Goal: Task Accomplishment & Management: Manage account settings

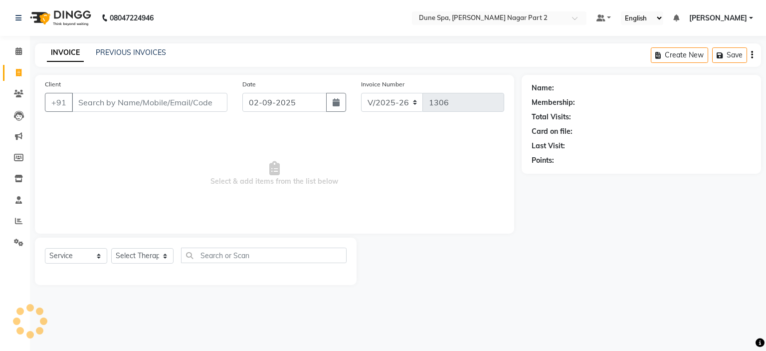
select select "7601"
select select "service"
click at [469, 16] on input "text" at bounding box center [489, 19] width 145 height 10
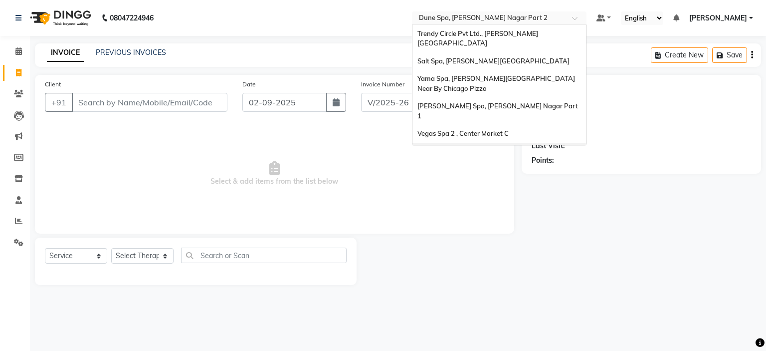
click at [475, 147] on span "[PERSON_NAME] Spa 2, [PERSON_NAME]`s Showroom" at bounding box center [486, 156] width 136 height 18
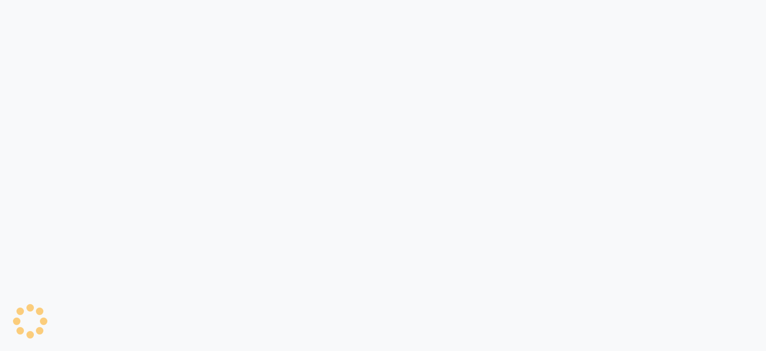
select select "7607"
select select "service"
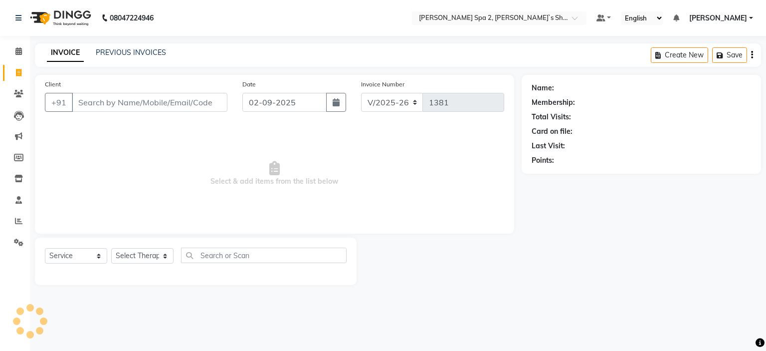
click at [110, 102] on input "Client" at bounding box center [150, 102] width 156 height 19
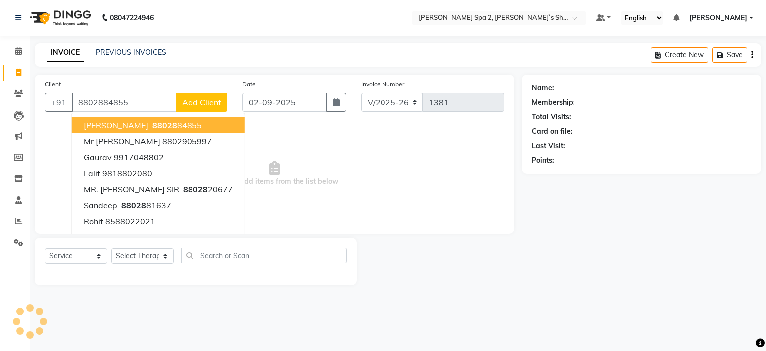
type input "8802884855"
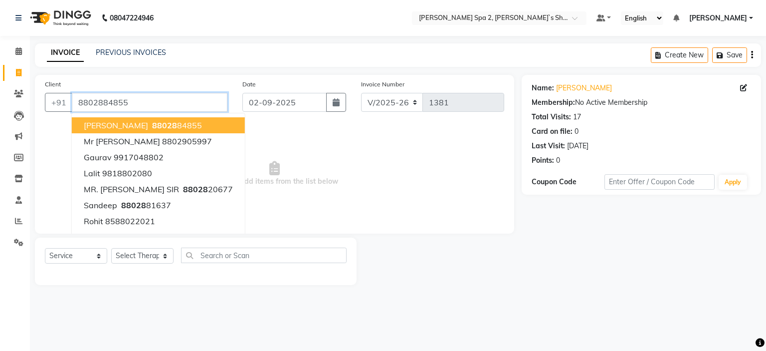
drag, startPoint x: 153, startPoint y: 102, endPoint x: 0, endPoint y: 116, distance: 153.7
click at [0, 116] on app-home "08047224946 Select Location × [PERSON_NAME] Spa 2, [PERSON_NAME]`s Showroom Def…" at bounding box center [383, 150] width 766 height 300
click at [19, 92] on icon at bounding box center [18, 93] width 9 height 7
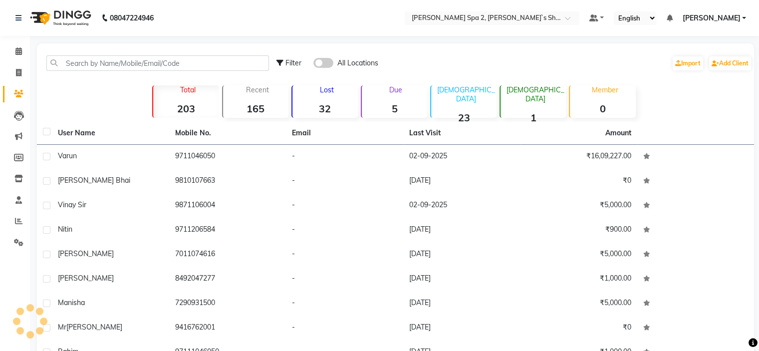
click at [325, 65] on span at bounding box center [323, 63] width 20 height 10
click at [313, 64] on input "checkbox" at bounding box center [313, 64] width 0 height 0
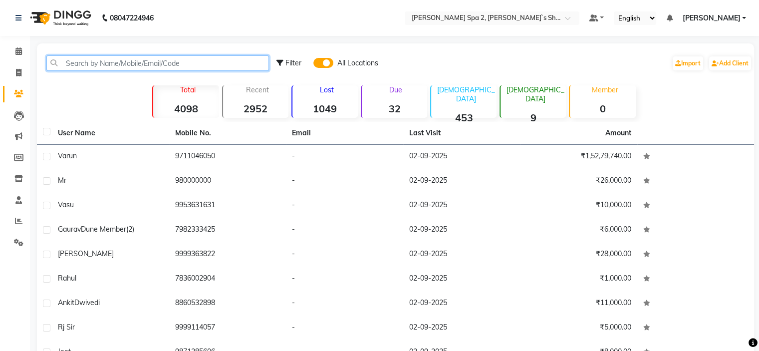
click at [224, 65] on input "text" at bounding box center [157, 62] width 222 height 15
paste input "8802884855"
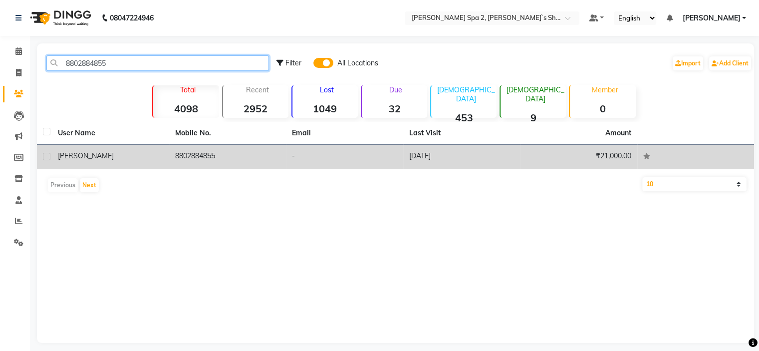
type input "8802884855"
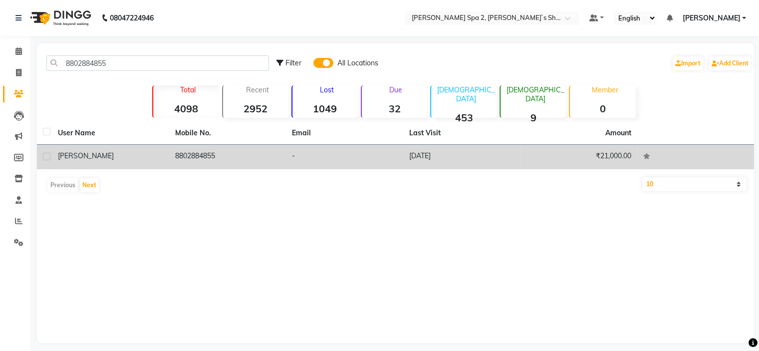
click at [475, 159] on td "31-08-2025" at bounding box center [461, 157] width 117 height 24
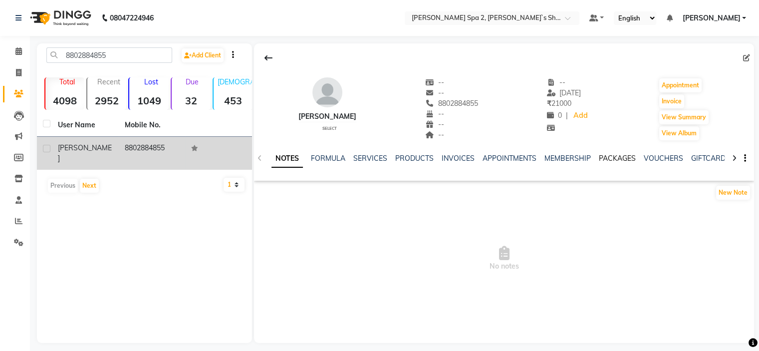
click at [609, 158] on link "PACKAGES" at bounding box center [617, 158] width 37 height 9
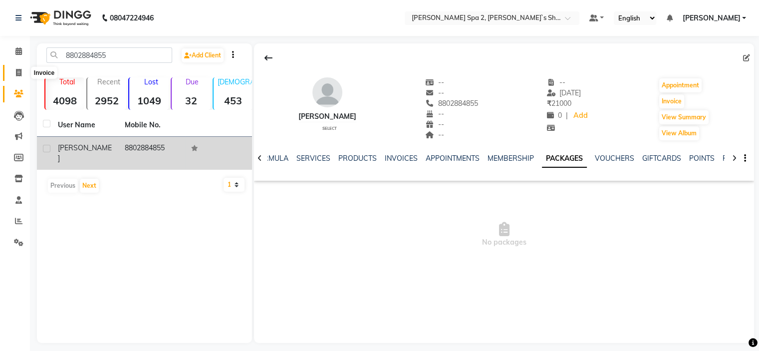
click at [20, 72] on icon at bounding box center [18, 72] width 5 height 7
select select "7607"
select select "service"
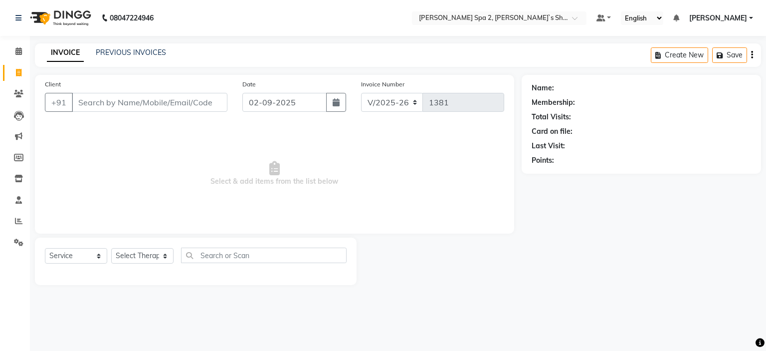
click at [110, 99] on input "Client" at bounding box center [150, 102] width 156 height 19
type input "8802884855"
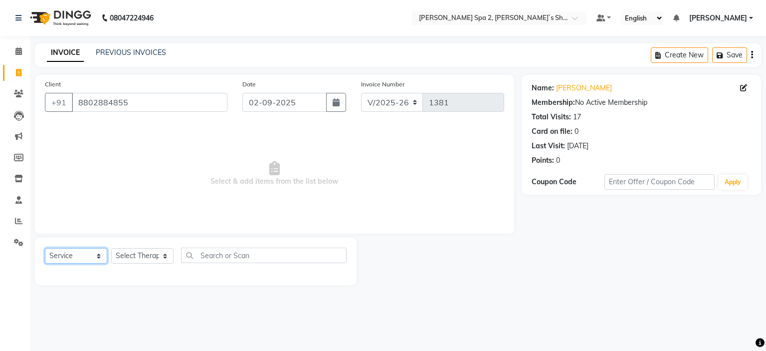
click at [74, 259] on select "Select Service Product Membership Package Voucher Prepaid Gift Card" at bounding box center [76, 255] width 62 height 15
click at [45, 248] on select "Select Service Product Membership Package Voucher Prepaid Gift Card" at bounding box center [76, 255] width 62 height 15
click at [140, 258] on select "Select Therapist Anshika Kajal KENJAL Kiran Lovely Madhu Manager Monika Neha Pi…" at bounding box center [142, 255] width 62 height 15
select select "67376"
click at [111, 248] on select "Select Therapist Anshika Kajal KENJAL Kiran Lovely Madhu Manager Monika Neha Pi…" at bounding box center [142, 255] width 62 height 15
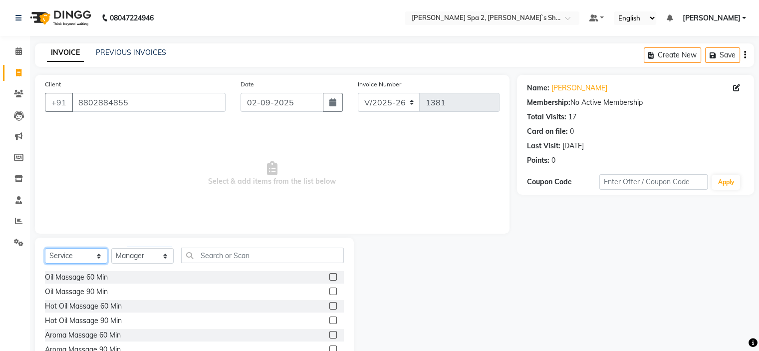
click at [71, 259] on select "Select Service Product Membership Package Voucher Prepaid Gift Card" at bounding box center [76, 255] width 62 height 15
select select "package"
click at [45, 248] on select "Select Service Product Membership Package Voucher Prepaid Gift Card" at bounding box center [76, 255] width 62 height 15
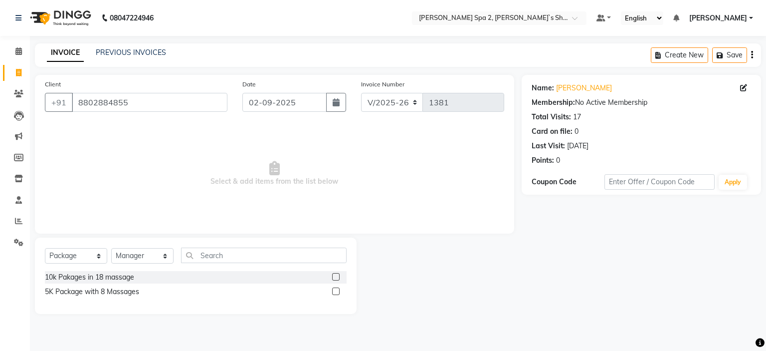
click at [341, 294] on div at bounding box center [339, 291] width 14 height 12
click at [338, 294] on label at bounding box center [335, 290] width 7 height 7
click at [338, 294] on input "checkbox" at bounding box center [335, 291] width 6 height 6
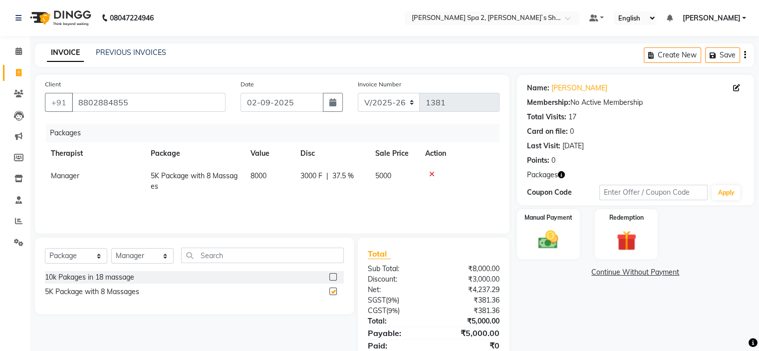
checkbox input "false"
click at [22, 247] on span at bounding box center [18, 242] width 17 height 11
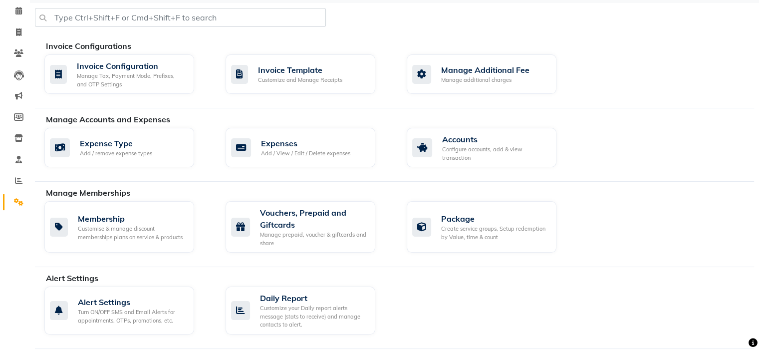
scroll to position [100, 0]
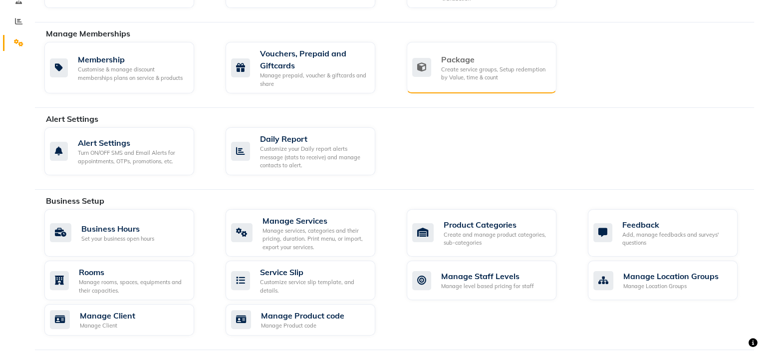
click at [485, 68] on div "Create service groups, Setup redemption by Value, time & count" at bounding box center [494, 73] width 107 height 16
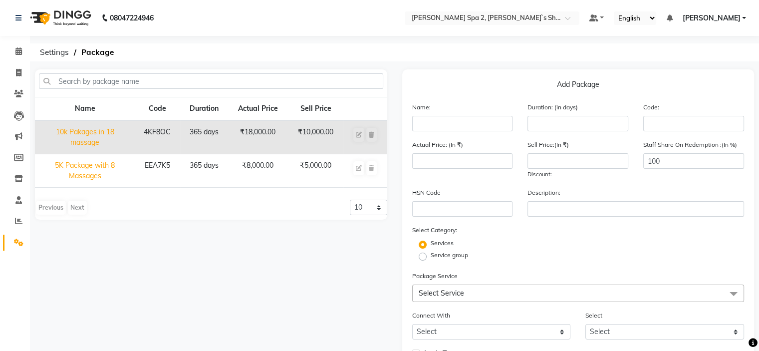
click at [261, 165] on td "₹8,000.00" at bounding box center [257, 170] width 60 height 33
click at [72, 161] on td "5K Package with 8 Massages" at bounding box center [85, 170] width 100 height 33
type input "5K Package with 8 Massages"
type input "365"
type input "EEA7K5"
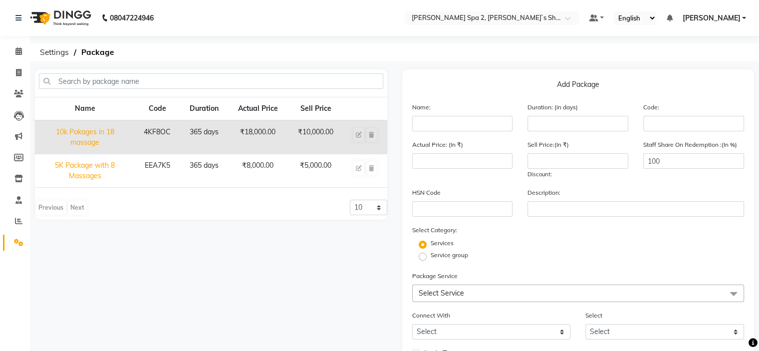
type input "8000"
type input "5000"
checkbox input "true"
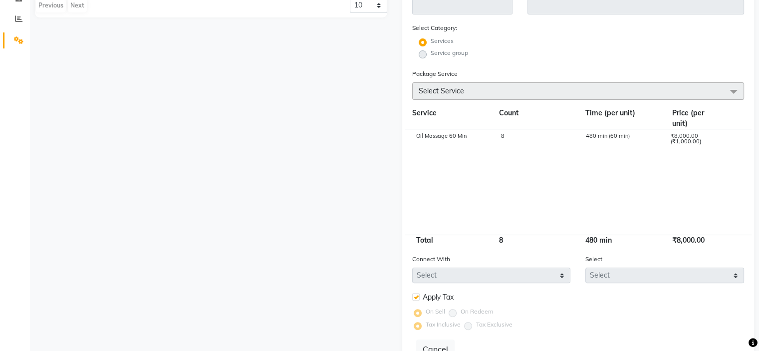
scroll to position [245, 0]
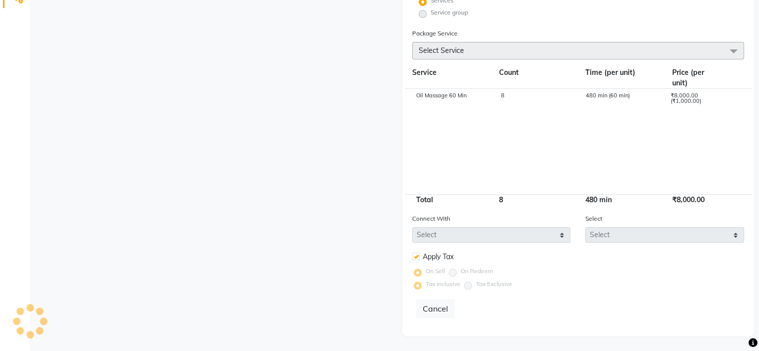
click at [586, 294] on form "Name: 5K Package with 8 Massages Duration: (in days) 365 Code: EEA7K5 Actual Pr…" at bounding box center [578, 92] width 332 height 466
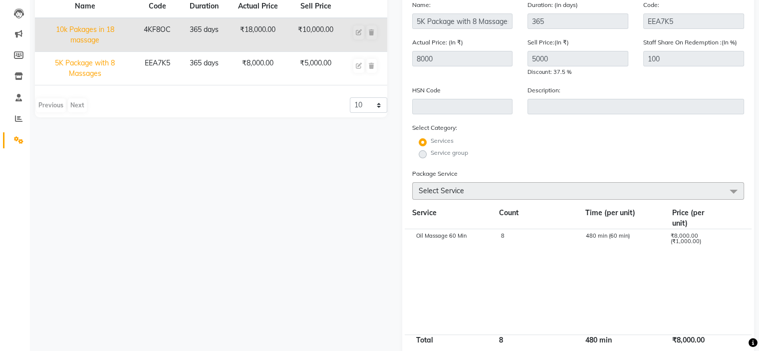
scroll to position [96, 0]
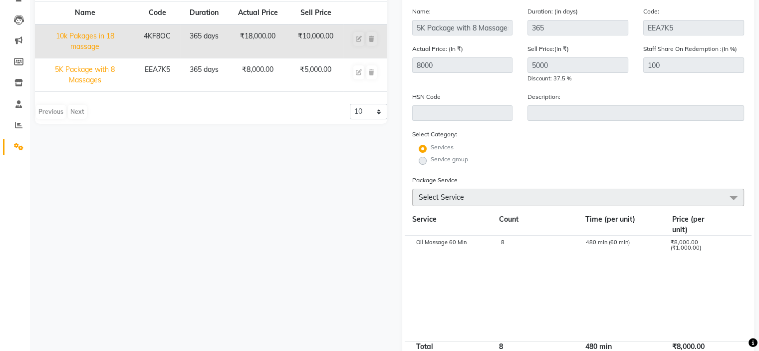
click at [566, 270] on cdk-virtual-scroll-viewport "Oil Massage 60 Min 8 480 min (60 min) ₹8,000.00 (₹1,000.00)" at bounding box center [578, 287] width 332 height 105
click at [488, 197] on span "Select Service" at bounding box center [578, 197] width 332 height 17
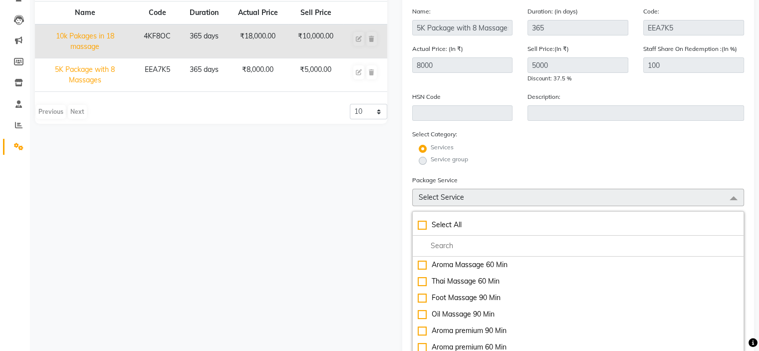
click at [488, 197] on span "Select Service" at bounding box center [578, 197] width 332 height 17
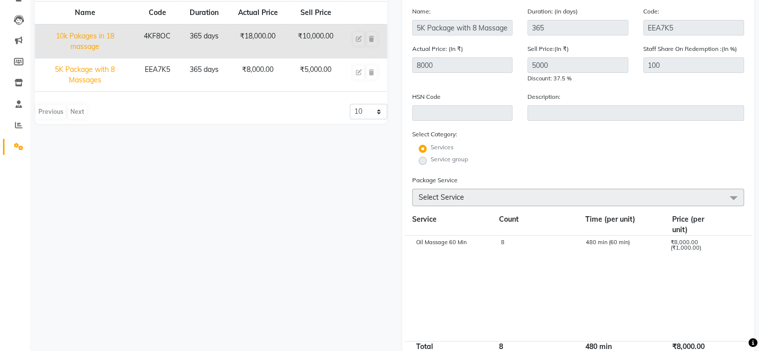
click at [483, 202] on span "Select Service" at bounding box center [578, 197] width 332 height 17
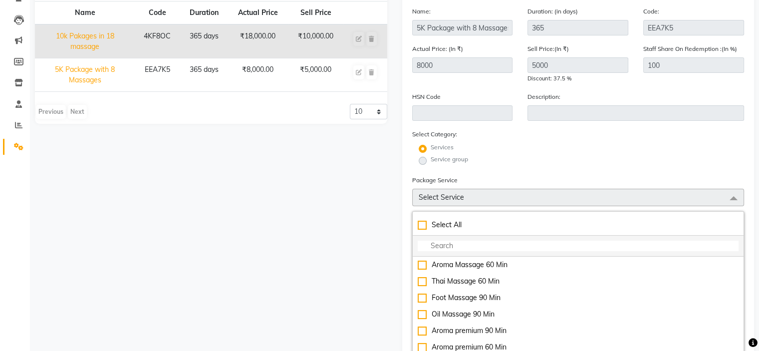
click at [481, 247] on input "multiselect-search" at bounding box center [578, 245] width 321 height 10
click at [429, 250] on input "multiselect-search" at bounding box center [578, 245] width 321 height 10
click at [440, 201] on span "Select Service" at bounding box center [441, 197] width 45 height 9
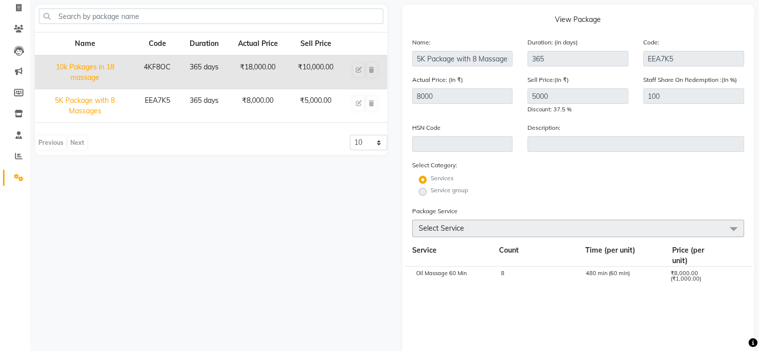
scroll to position [0, 0]
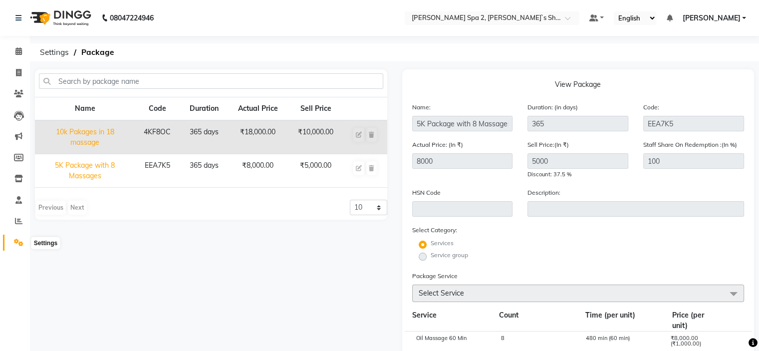
click at [21, 242] on icon at bounding box center [18, 241] width 9 height 7
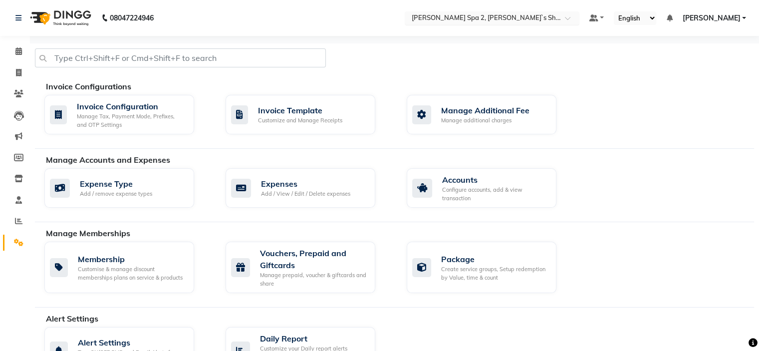
click at [473, 13] on div "× Molly Spa 2, Levi`s Showroom" at bounding box center [487, 18] width 150 height 10
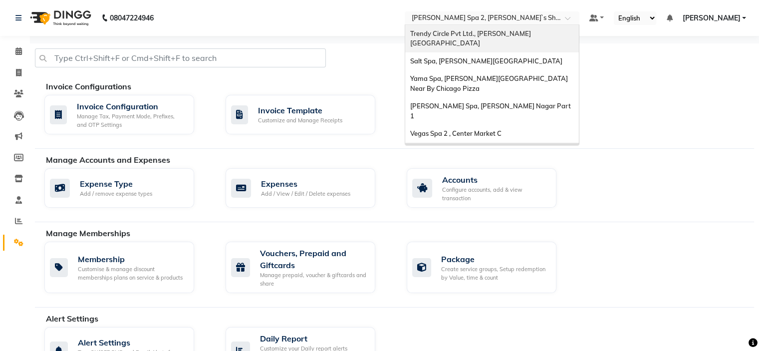
click at [471, 33] on span "Trendy Circle Pvt Ltd., [PERSON_NAME][GEOGRAPHIC_DATA]" at bounding box center [470, 38] width 121 height 18
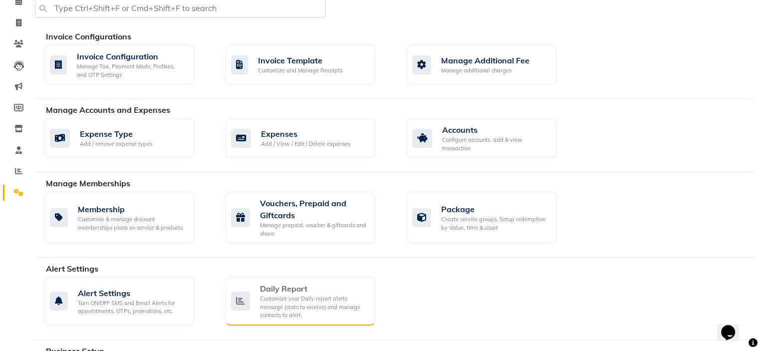
scroll to position [100, 0]
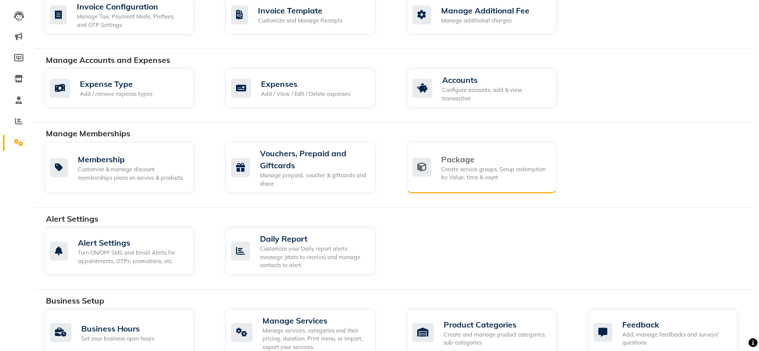
click at [470, 173] on div "Create service groups, Setup redemption by Value, time & count" at bounding box center [494, 173] width 107 height 16
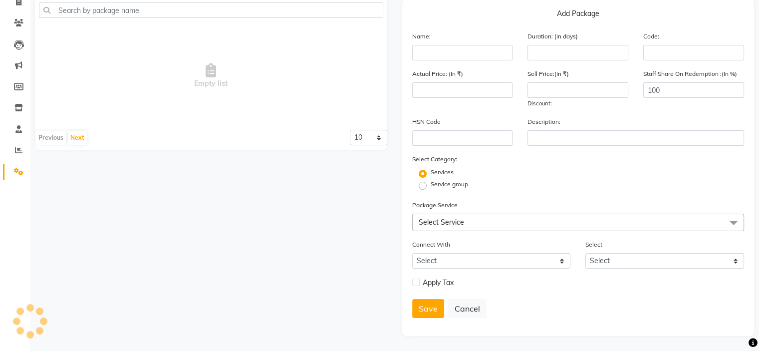
scroll to position [74, 0]
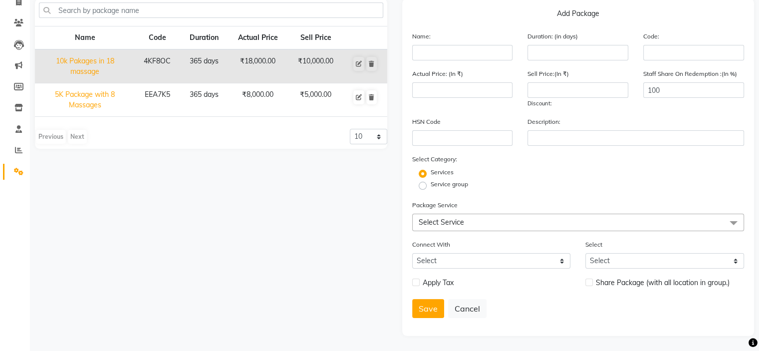
click at [458, 224] on span "Select Service" at bounding box center [441, 222] width 45 height 9
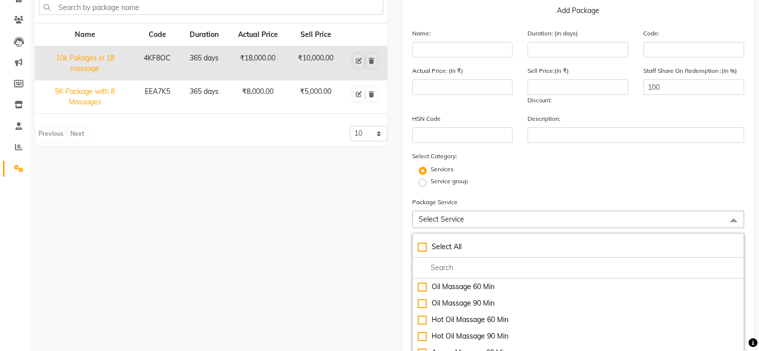
click at [545, 185] on div "Service group" at bounding box center [578, 183] width 347 height 12
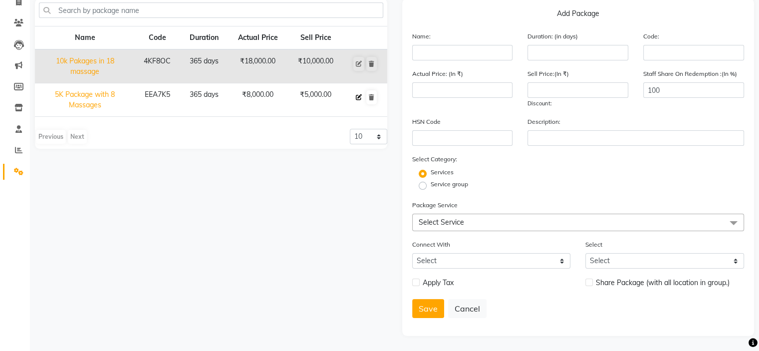
click at [357, 94] on icon at bounding box center [359, 97] width 6 height 6
type input "5K Package with 8 Massages"
type input "365"
type input "EEA7K5"
type input "8000"
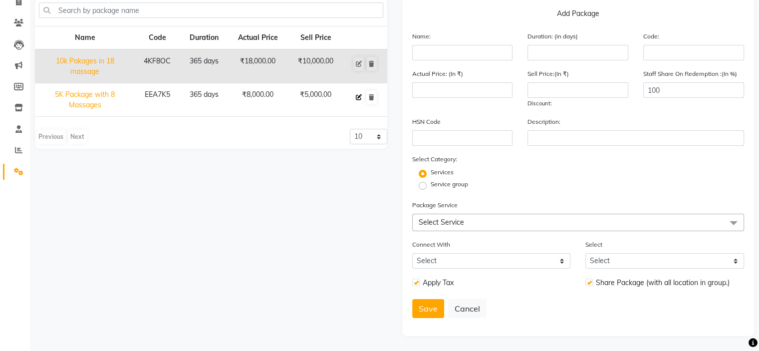
type input "5000"
checkbox input "true"
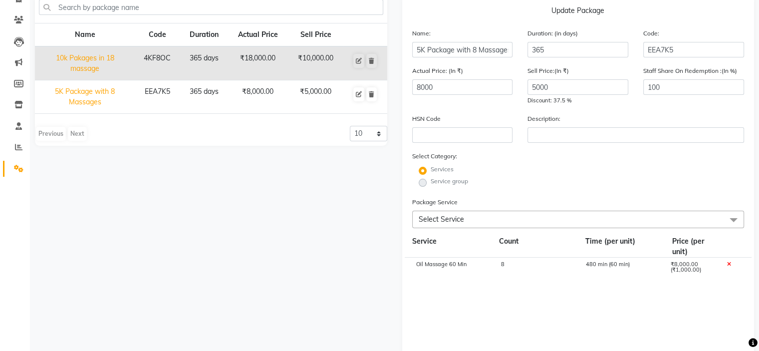
click at [464, 214] on span "Select Service" at bounding box center [578, 219] width 332 height 17
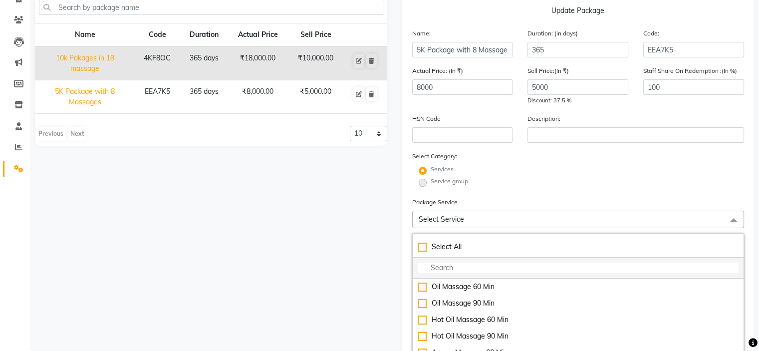
click at [453, 269] on input "multiselect-search" at bounding box center [578, 267] width 321 height 10
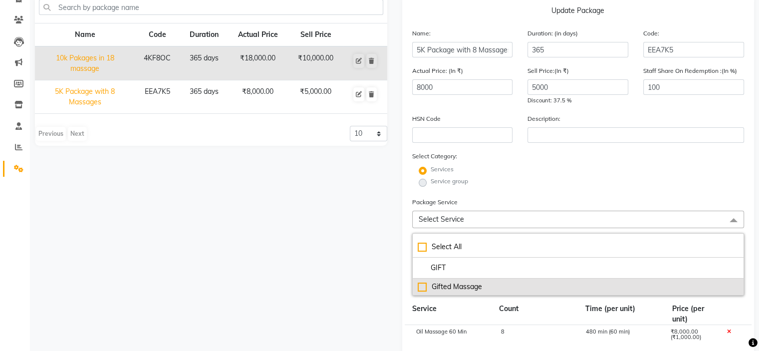
type input "GIFT"
click at [449, 286] on div "Gifted Massage" at bounding box center [578, 286] width 321 height 10
checkbox input "true"
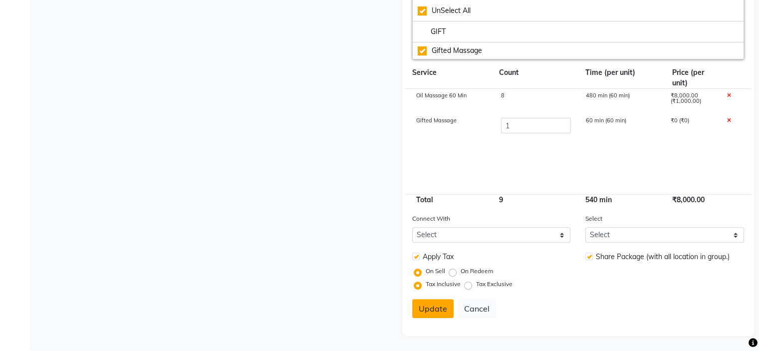
click at [441, 310] on button "Update" at bounding box center [432, 308] width 41 height 19
select select
checkbox input "false"
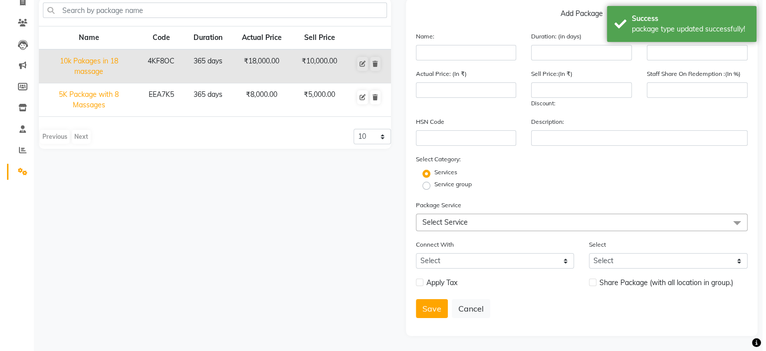
scroll to position [0, 0]
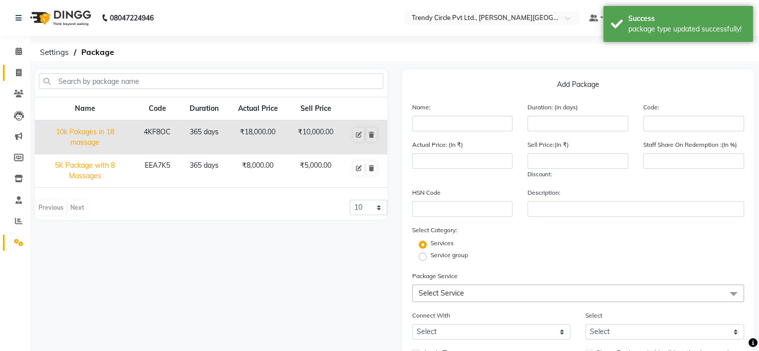
click at [18, 73] on icon at bounding box center [18, 72] width 5 height 7
select select "service"
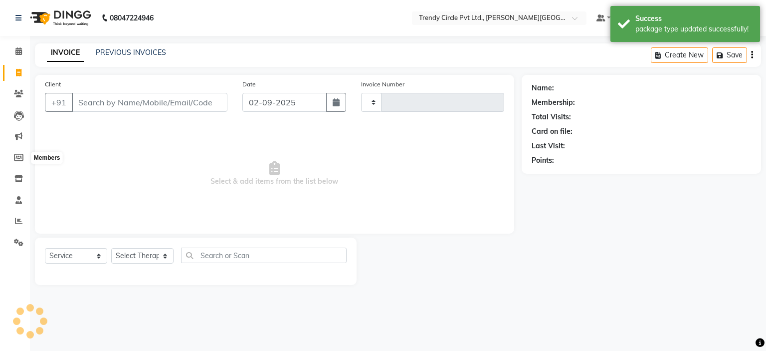
type input "0026"
select select "7584"
click at [468, 21] on input "text" at bounding box center [489, 19] width 145 height 10
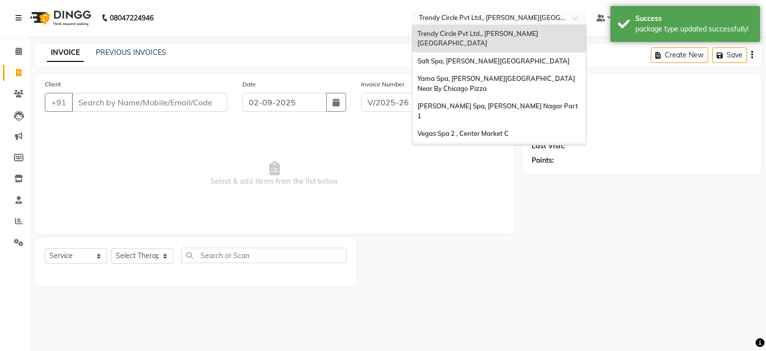
click at [491, 147] on span "[PERSON_NAME] Spa 2, [PERSON_NAME]`s Showroom" at bounding box center [486, 156] width 136 height 18
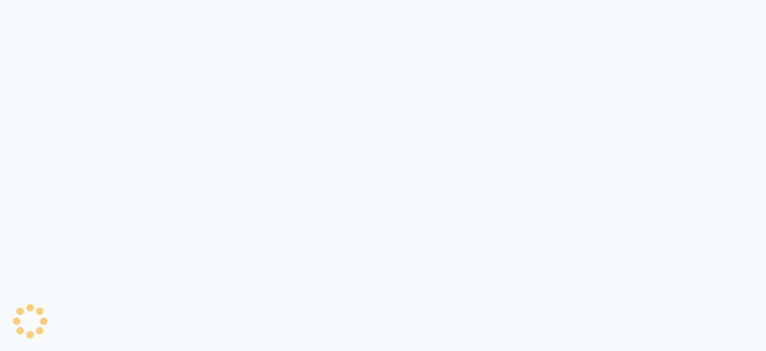
select select "7607"
select select "service"
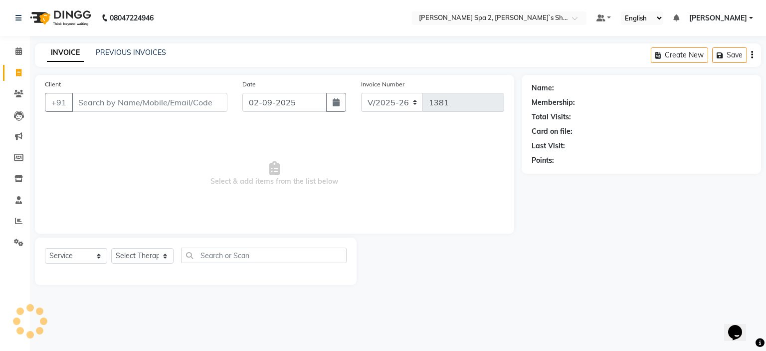
click at [130, 100] on input "Client" at bounding box center [150, 102] width 156 height 19
type input "8802884855"
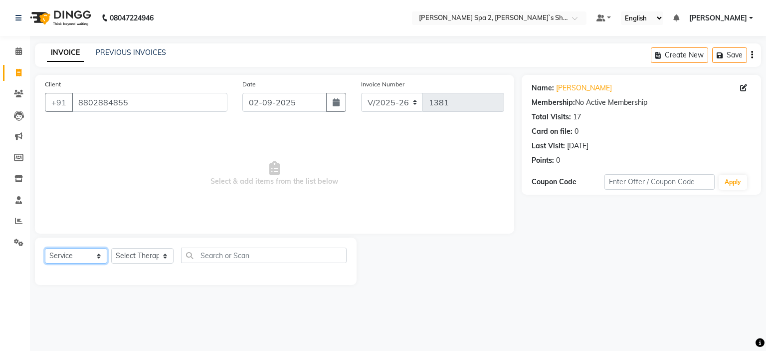
drag, startPoint x: 75, startPoint y: 256, endPoint x: 82, endPoint y: 249, distance: 9.9
click at [75, 256] on select "Select Service Product Membership Package Voucher Prepaid Gift Card" at bounding box center [76, 255] width 62 height 15
select select "package"
click at [45, 248] on select "Select Service Product Membership Package Voucher Prepaid Gift Card" at bounding box center [76, 255] width 62 height 15
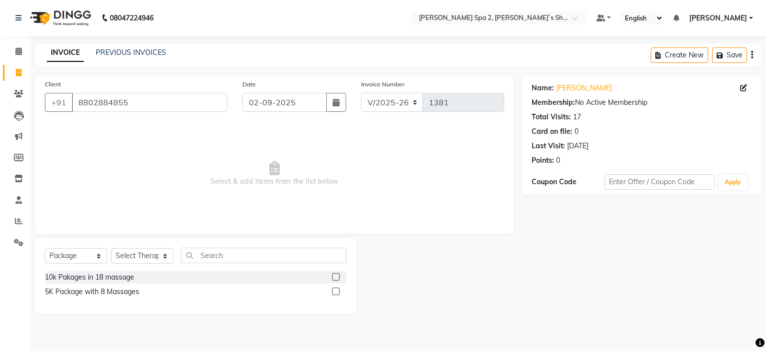
click at [338, 291] on label at bounding box center [335, 290] width 7 height 7
click at [338, 291] on input "checkbox" at bounding box center [335, 291] width 6 height 6
checkbox input "false"
click at [140, 255] on select "Select Therapist Anshika Kajal KENJAL Kiran Lovely Madhu Manager Monika Neha Pi…" at bounding box center [142, 255] width 62 height 15
select select "67376"
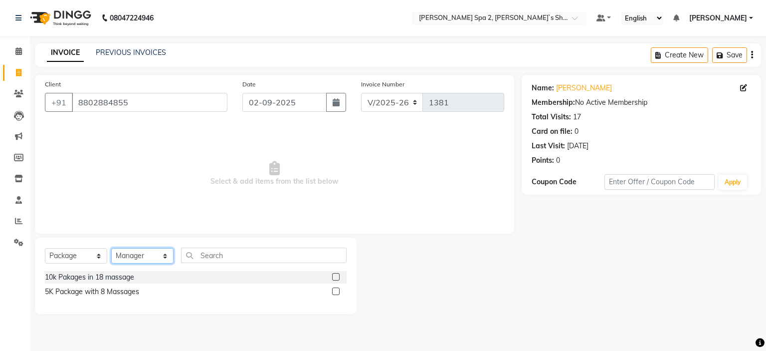
click at [111, 248] on select "Select Therapist Anshika Kajal KENJAL Kiran Lovely Madhu Manager Monika Neha Pi…" at bounding box center [142, 255] width 62 height 15
click at [335, 292] on label at bounding box center [335, 290] width 7 height 7
click at [335, 292] on input "checkbox" at bounding box center [335, 291] width 6 height 6
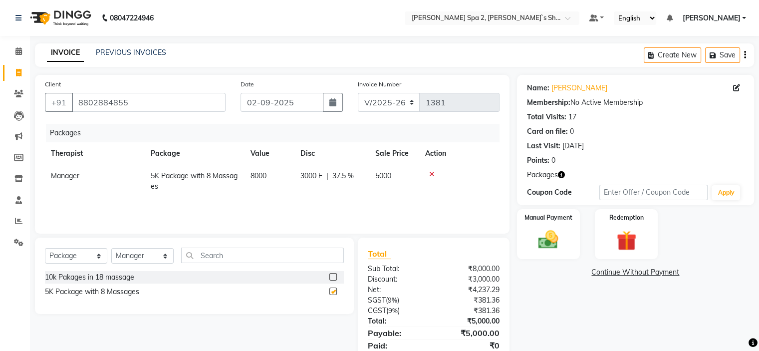
checkbox input "false"
click at [555, 236] on img at bounding box center [547, 240] width 33 height 24
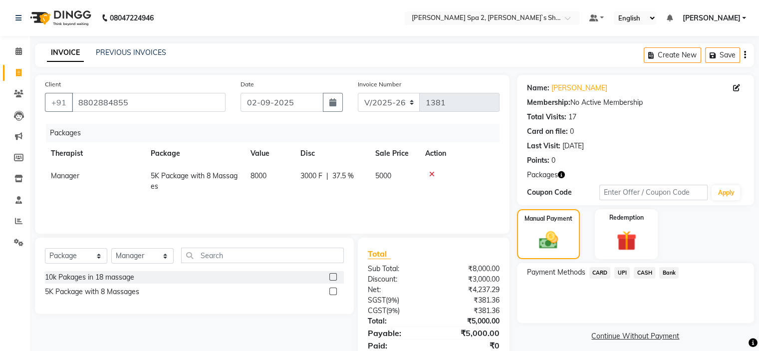
click at [645, 269] on span "CASH" at bounding box center [644, 272] width 21 height 11
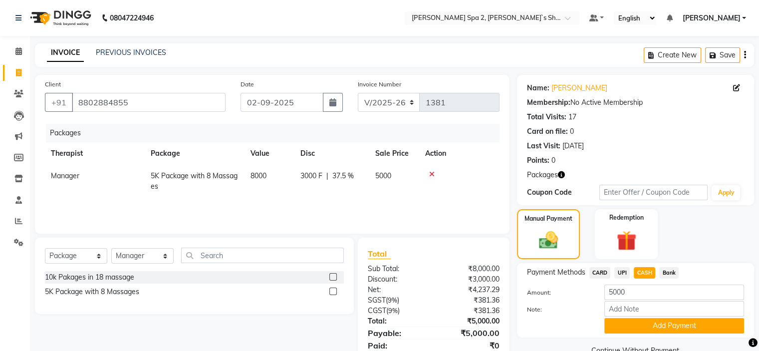
scroll to position [38, 0]
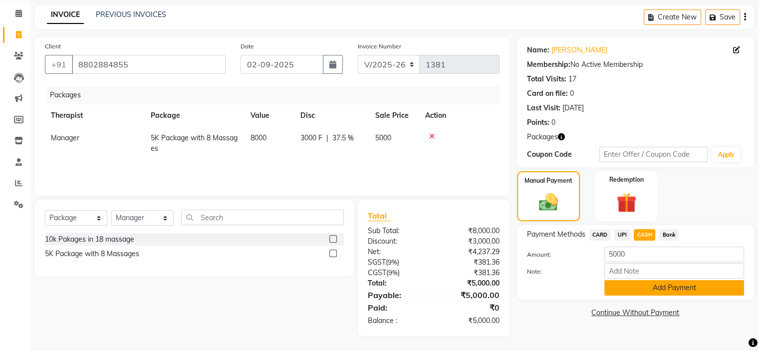
click at [641, 289] on button "Add Payment" at bounding box center [674, 287] width 140 height 15
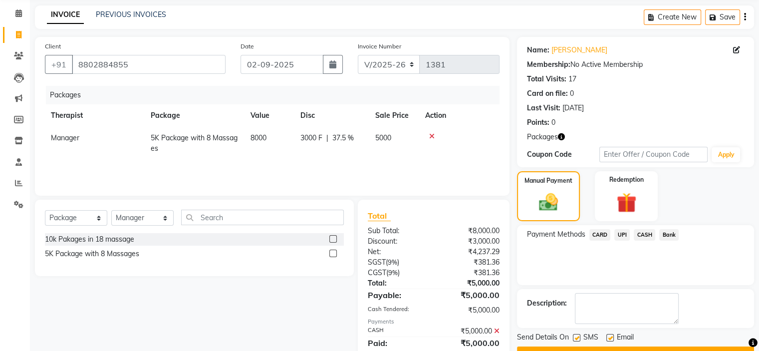
scroll to position [73, 0]
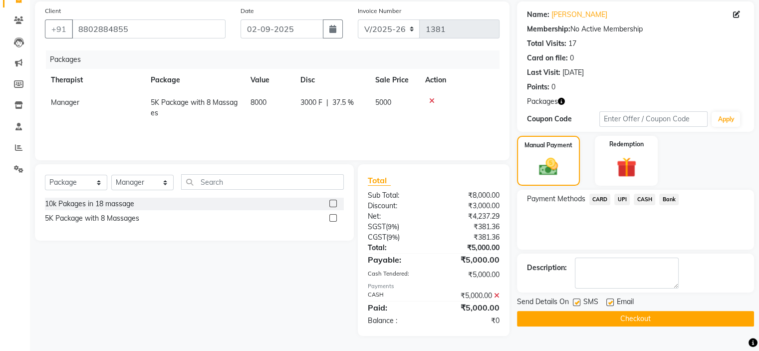
click at [617, 320] on button "Checkout" at bounding box center [635, 318] width 237 height 15
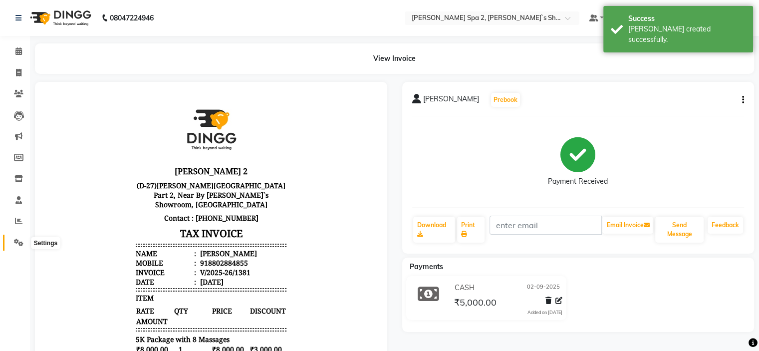
click at [20, 241] on icon at bounding box center [18, 241] width 9 height 7
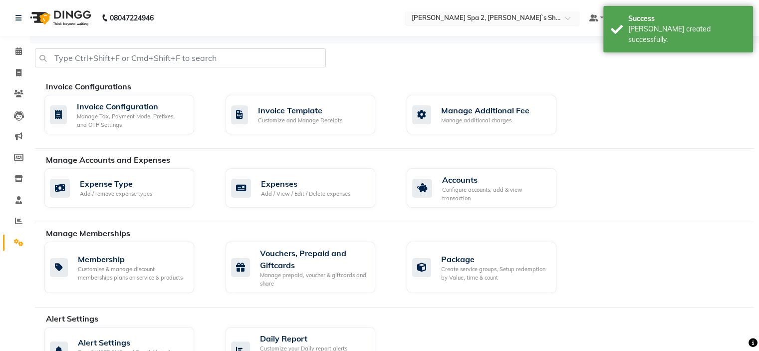
click at [471, 16] on input "text" at bounding box center [482, 19] width 145 height 10
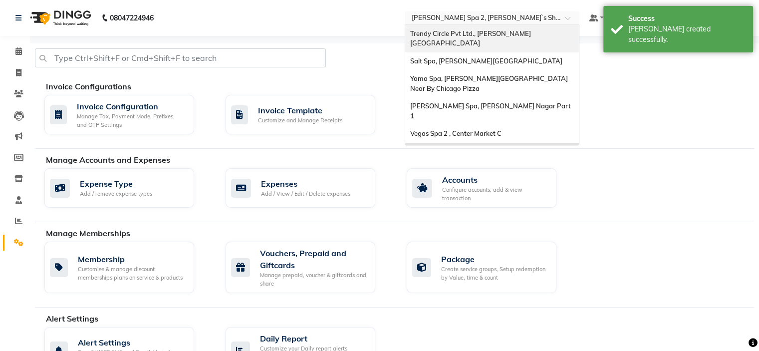
click at [485, 33] on span "Trendy Circle Pvt Ltd., [PERSON_NAME][GEOGRAPHIC_DATA]" at bounding box center [470, 38] width 121 height 18
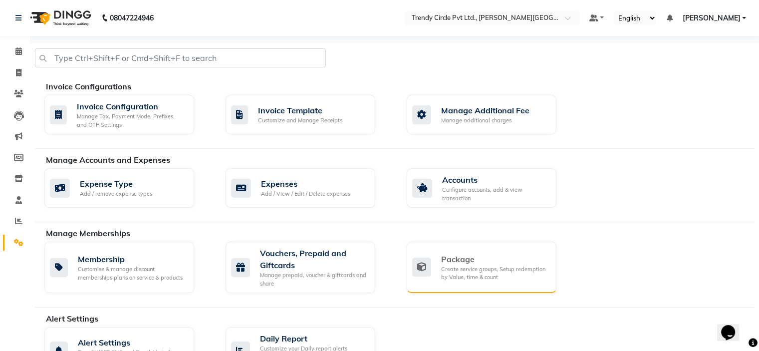
click at [483, 266] on div "Create service groups, Setup redemption by Value, time & count" at bounding box center [494, 273] width 107 height 16
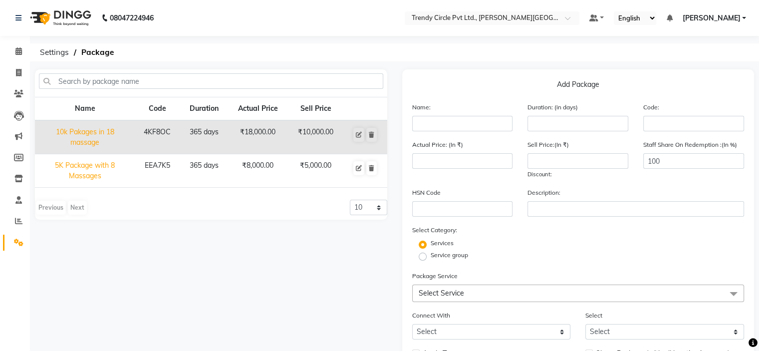
scroll to position [50, 0]
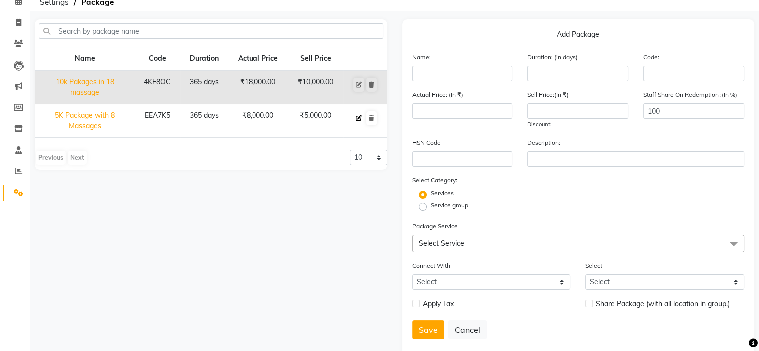
click at [355, 116] on button at bounding box center [358, 118] width 11 height 14
type input "5K Package with 8 Massages"
type input "365"
type input "EEA7K5"
type input "8000"
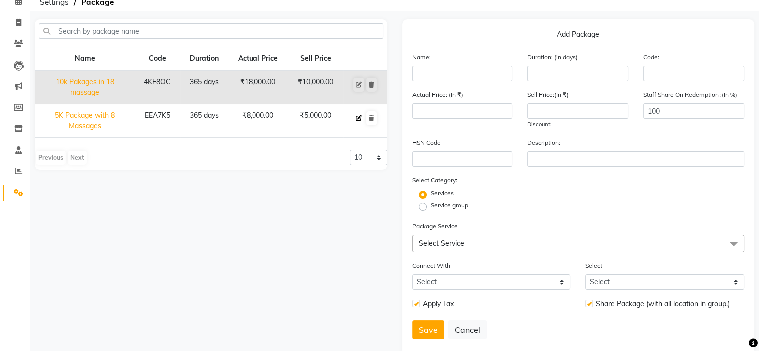
type input "5000"
checkbox input "true"
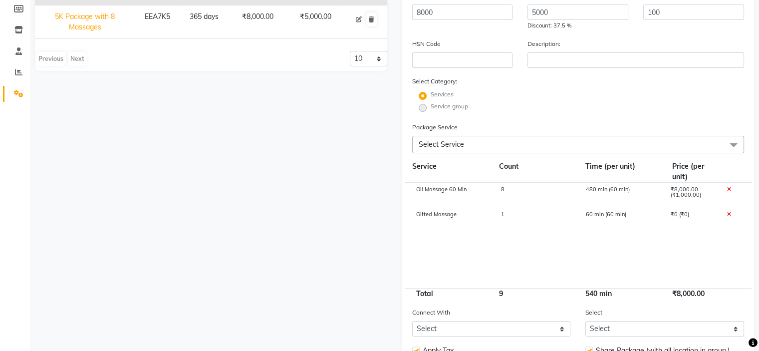
scroll to position [245, 0]
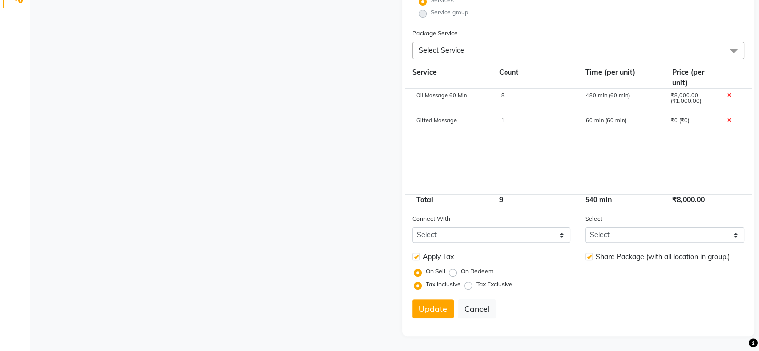
click at [727, 119] on icon at bounding box center [728, 120] width 4 height 5
click at [437, 318] on form "Name: 5K Package with 8 Massages Duration: (in days) 365 Code: EEA7K5 Actual Pr…" at bounding box center [578, 92] width 332 height 466
click at [435, 308] on button "Update" at bounding box center [432, 308] width 41 height 19
select select
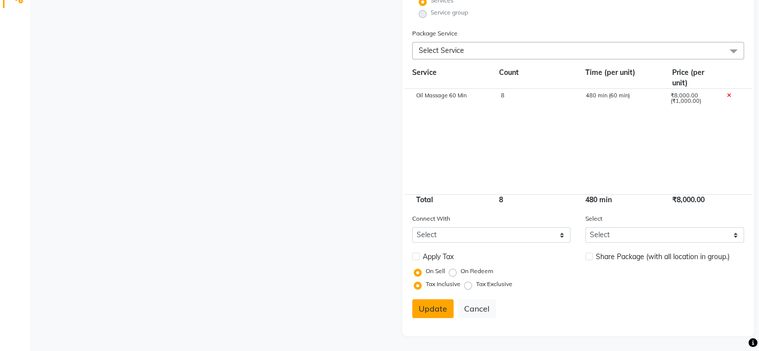
checkbox input "false"
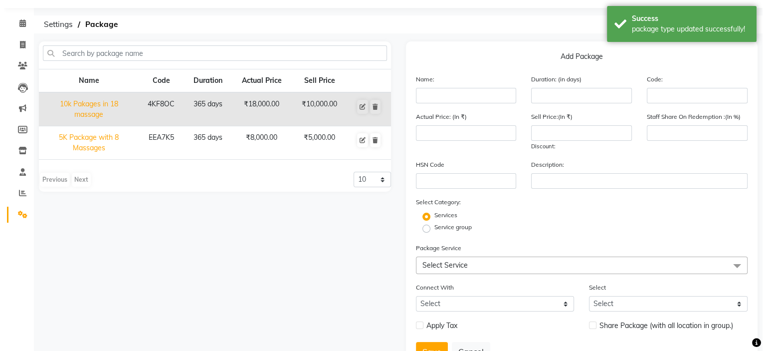
scroll to position [0, 0]
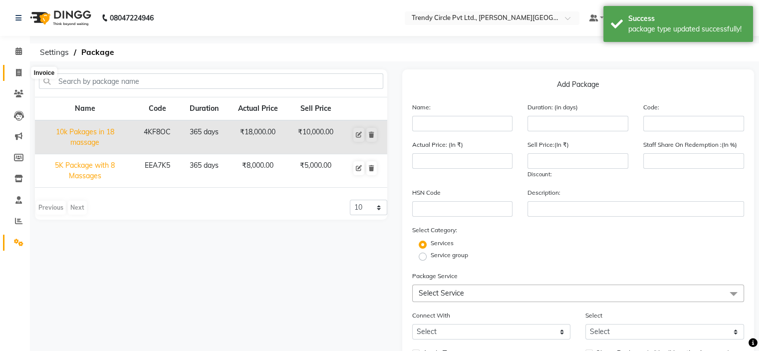
click at [17, 74] on icon at bounding box center [18, 72] width 5 height 7
select select "7584"
select select "service"
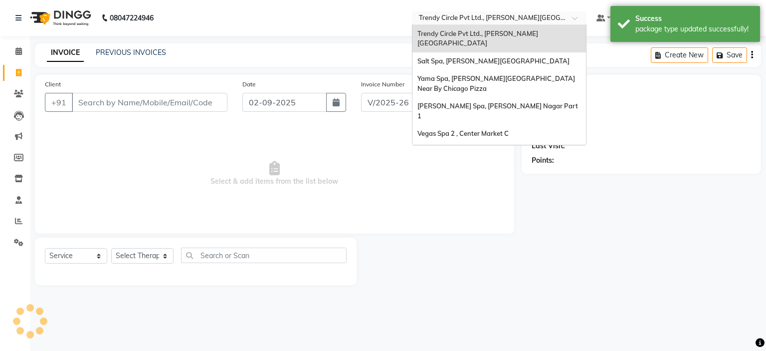
click at [521, 21] on input "text" at bounding box center [489, 19] width 145 height 10
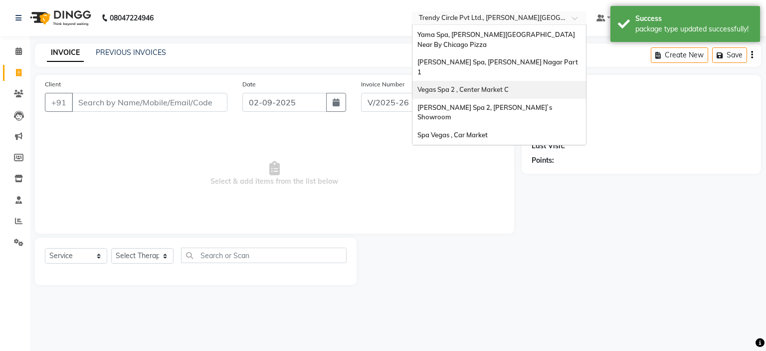
scroll to position [50, 0]
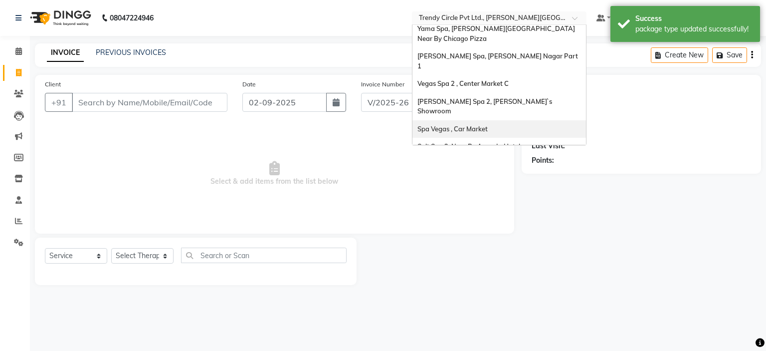
click at [487, 120] on div "Spa Vegas , Car Market" at bounding box center [500, 129] width 174 height 18
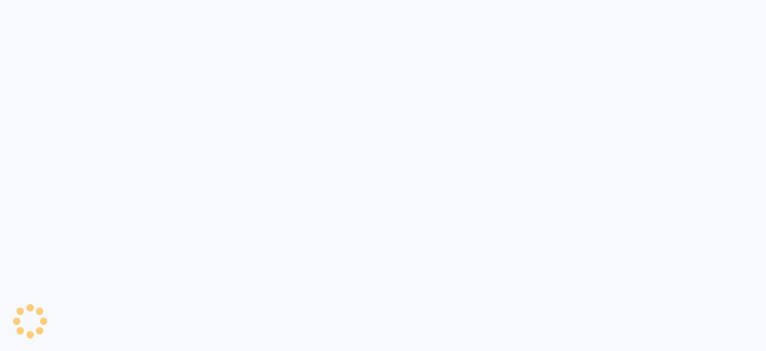
select select "7599"
select select "service"
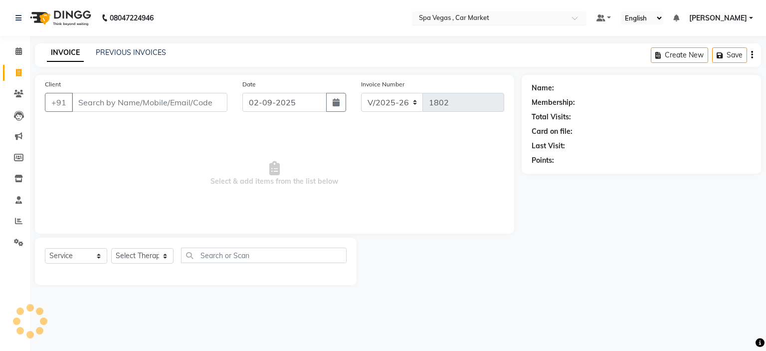
click at [492, 14] on input "text" at bounding box center [489, 19] width 145 height 10
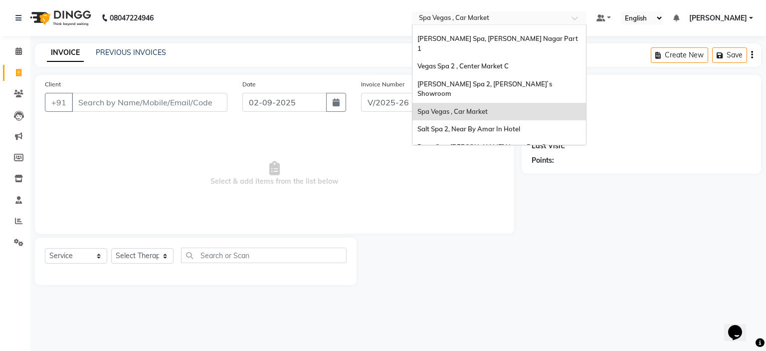
scroll to position [43, 0]
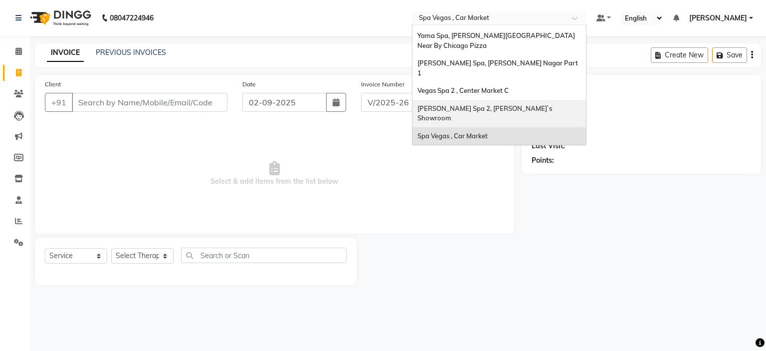
click at [487, 100] on div "[PERSON_NAME] Spa 2, [PERSON_NAME]`s Showroom" at bounding box center [500, 113] width 174 height 27
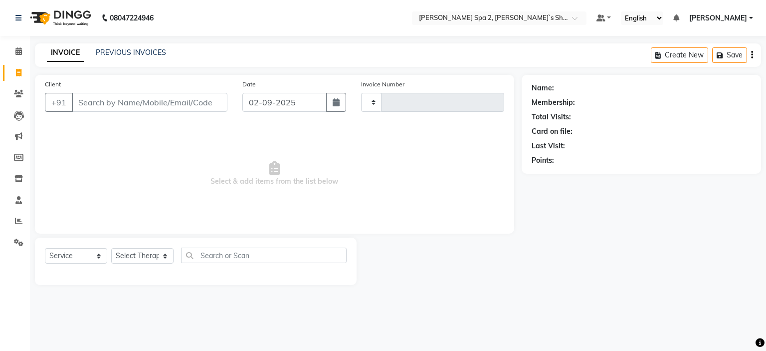
select select "service"
type input "1382"
select select "7607"
click at [157, 51] on link "PREVIOUS INVOICES" at bounding box center [131, 52] width 70 height 9
